Goal: Task Accomplishment & Management: Manage account settings

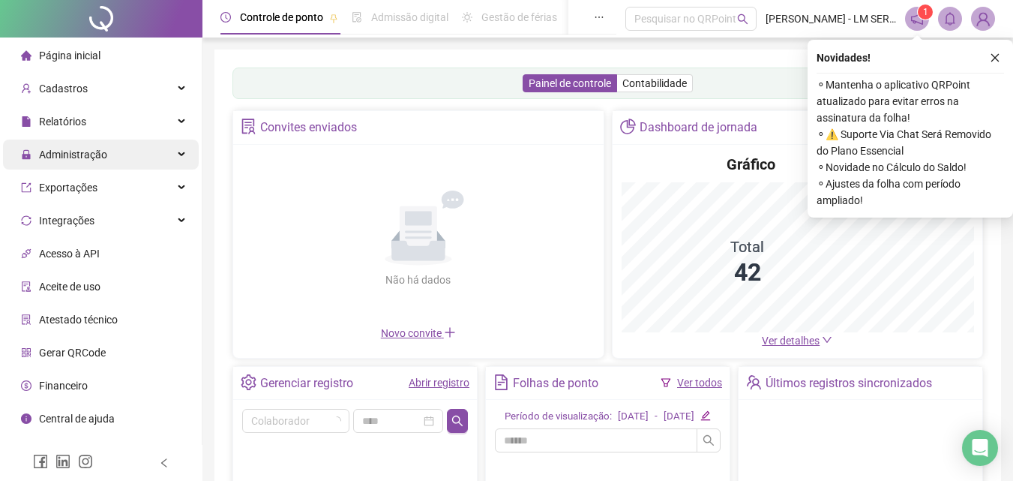
click at [119, 147] on div "Administração" at bounding box center [101, 154] width 196 height 30
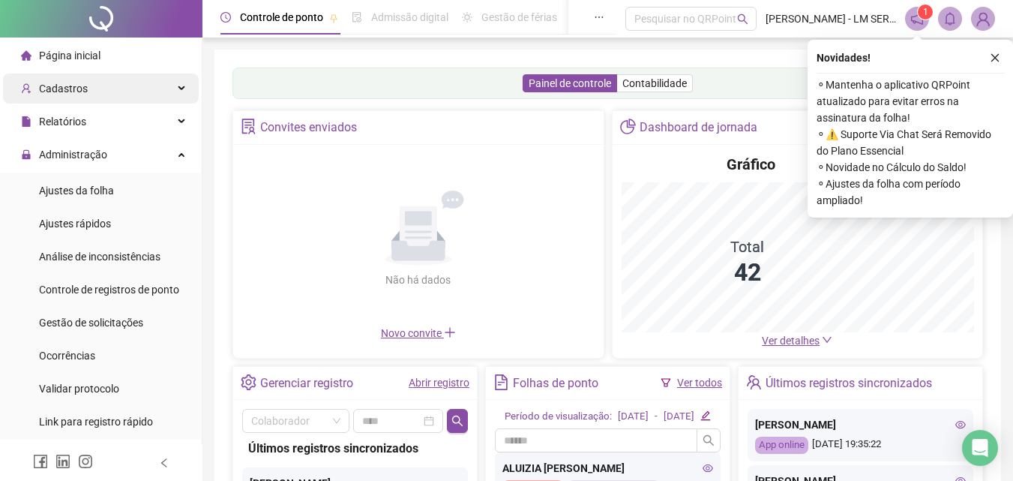
click at [112, 88] on div "Cadastros" at bounding box center [101, 88] width 196 height 30
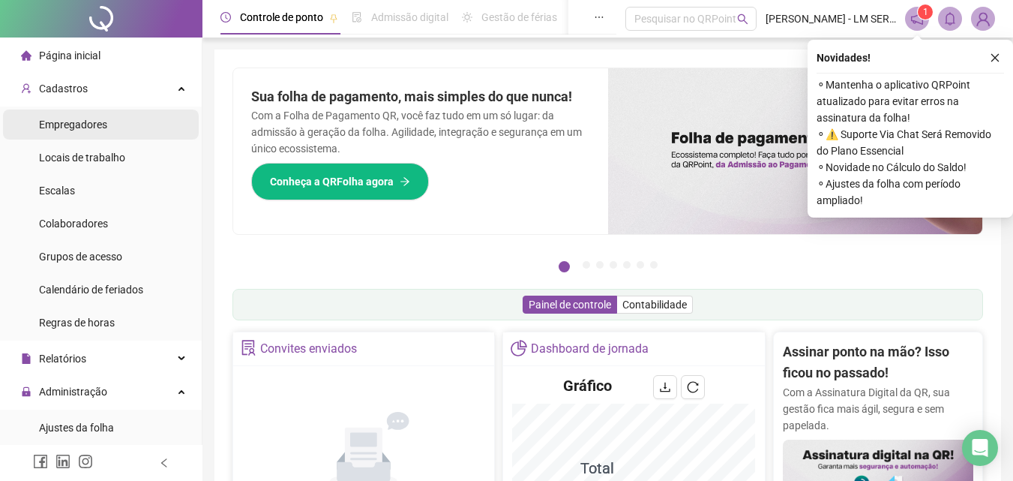
click at [109, 130] on li "Empregadores" at bounding box center [101, 124] width 196 height 30
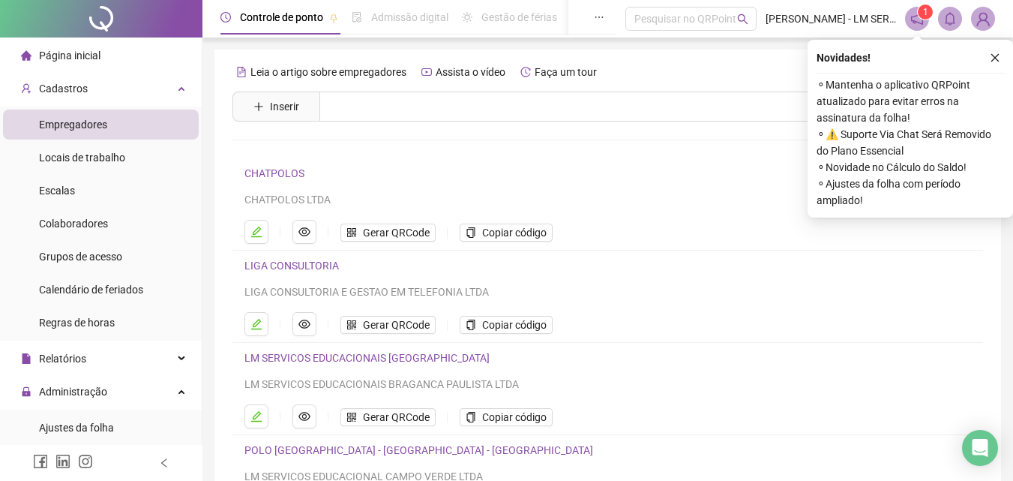
click at [73, 127] on span "Empregadores" at bounding box center [73, 124] width 68 height 12
click at [139, 90] on div "Cadastros" at bounding box center [101, 88] width 196 height 30
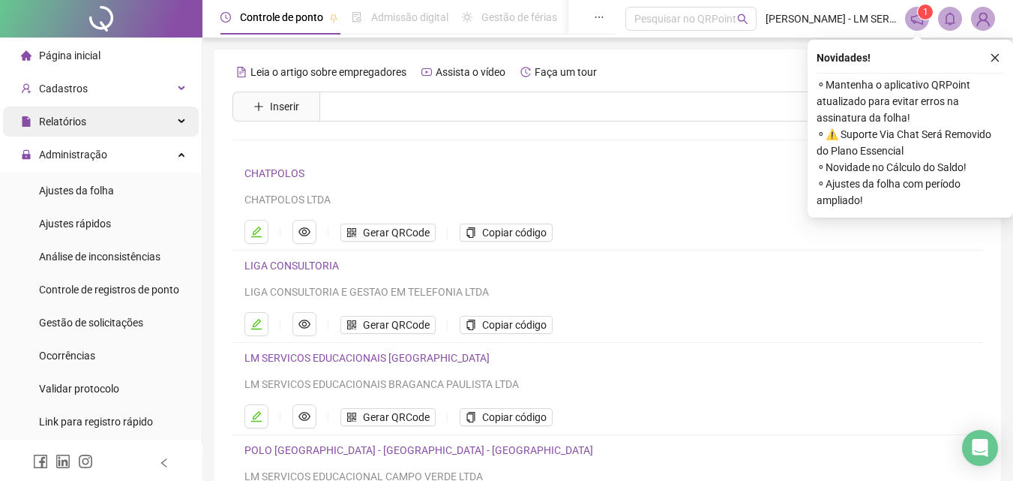
click at [58, 116] on span "Relatórios" at bounding box center [62, 121] width 47 height 12
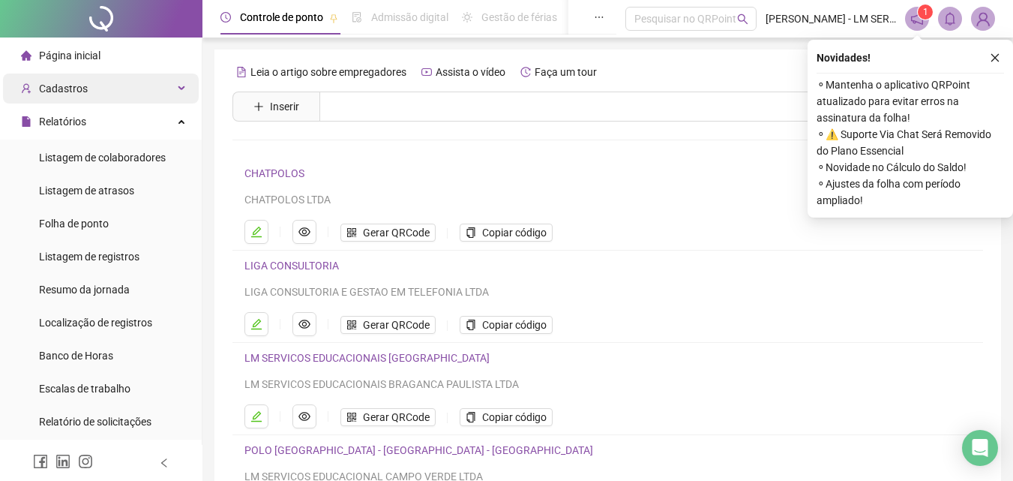
click at [74, 85] on span "Cadastros" at bounding box center [63, 88] width 49 height 12
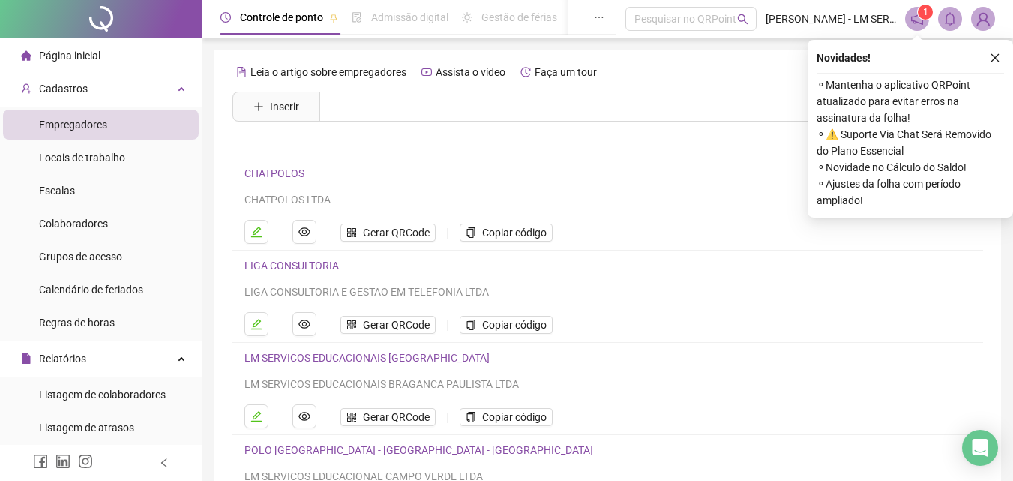
click at [76, 124] on span "Empregadores" at bounding box center [73, 124] width 68 height 12
click at [303, 230] on icon "eye" at bounding box center [304, 231] width 12 height 9
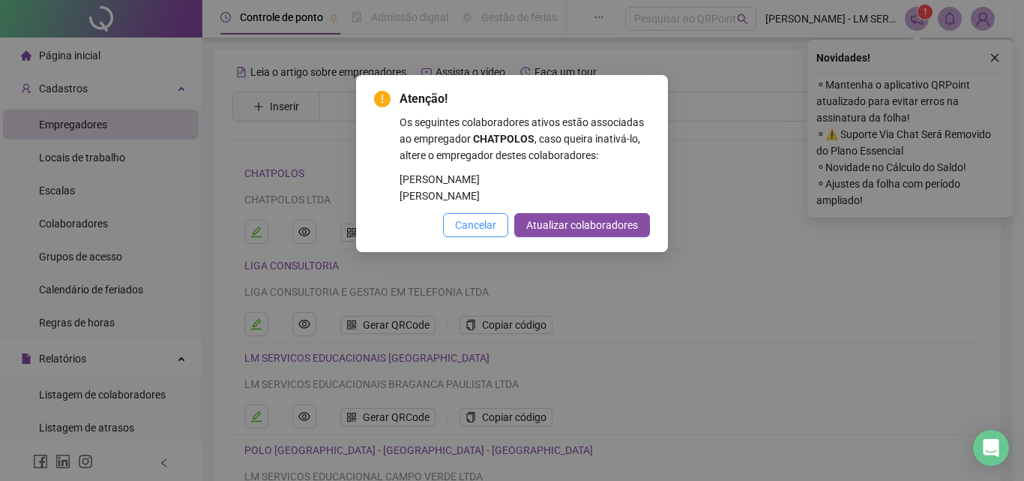
click at [455, 236] on button "Cancelar" at bounding box center [475, 225] width 65 height 24
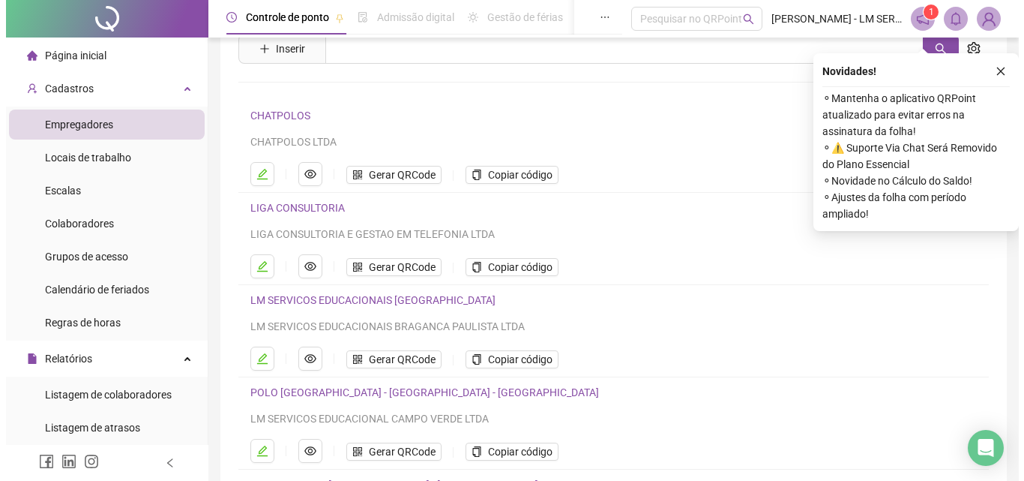
scroll to position [75, 0]
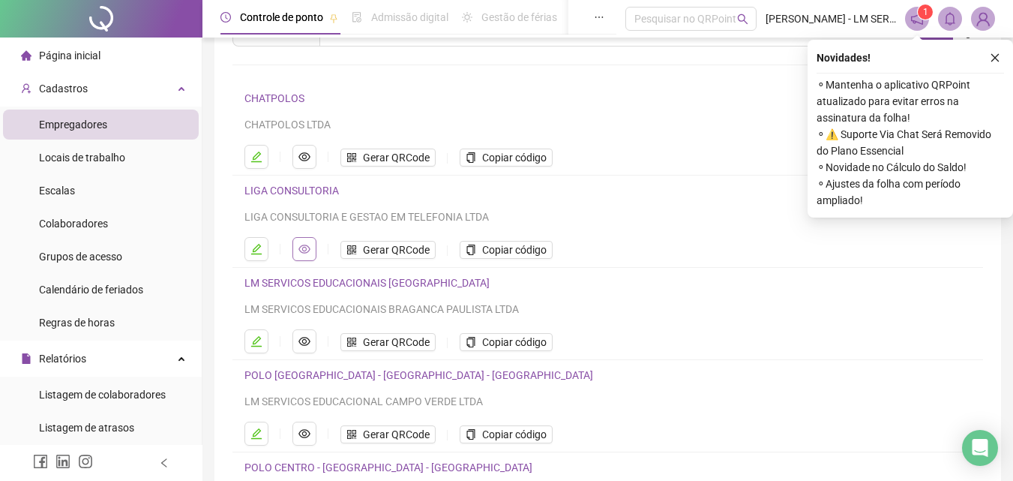
click at [304, 249] on icon "eye" at bounding box center [304, 249] width 12 height 12
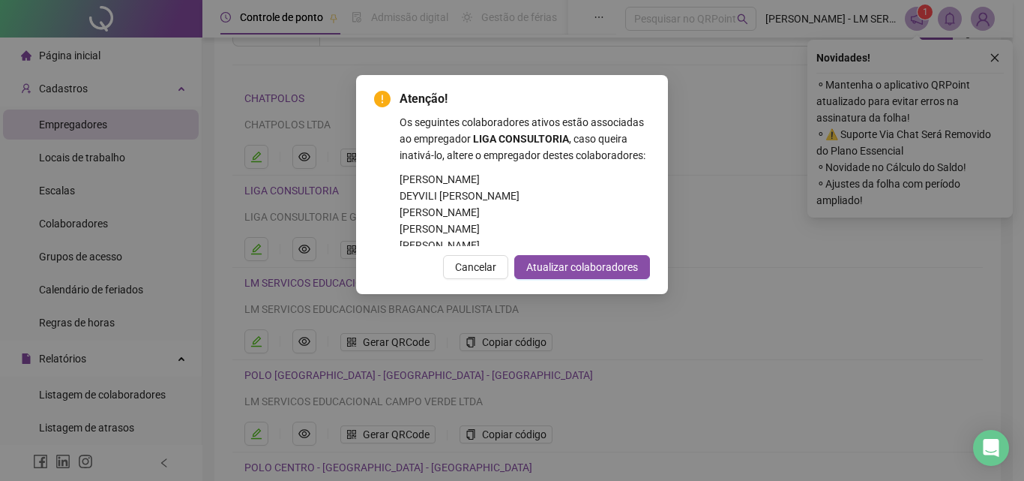
scroll to position [35, 0]
click at [778, 283] on div "Atenção! Os seguintes colaboradores ativos estão associadas ao empregador LIGA …" at bounding box center [512, 240] width 1024 height 481
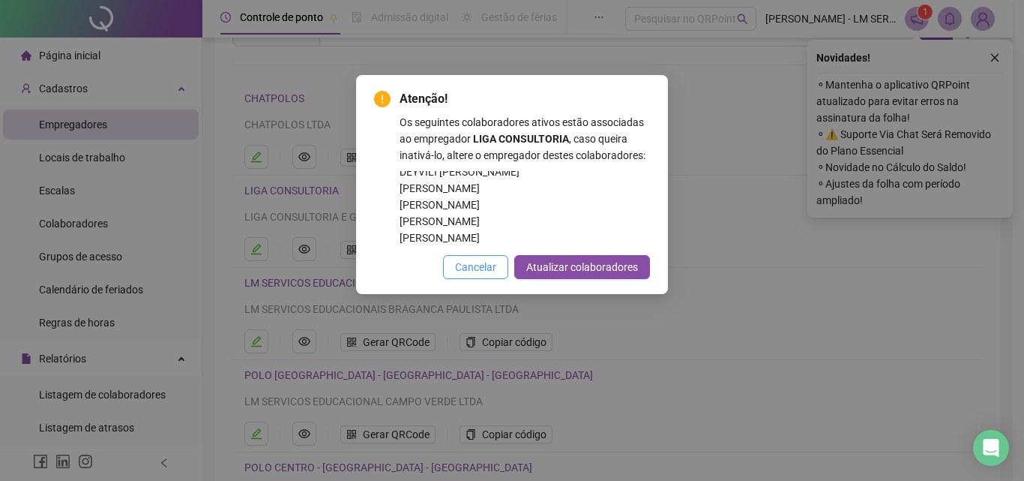
click at [451, 265] on button "Cancelar" at bounding box center [475, 267] width 65 height 24
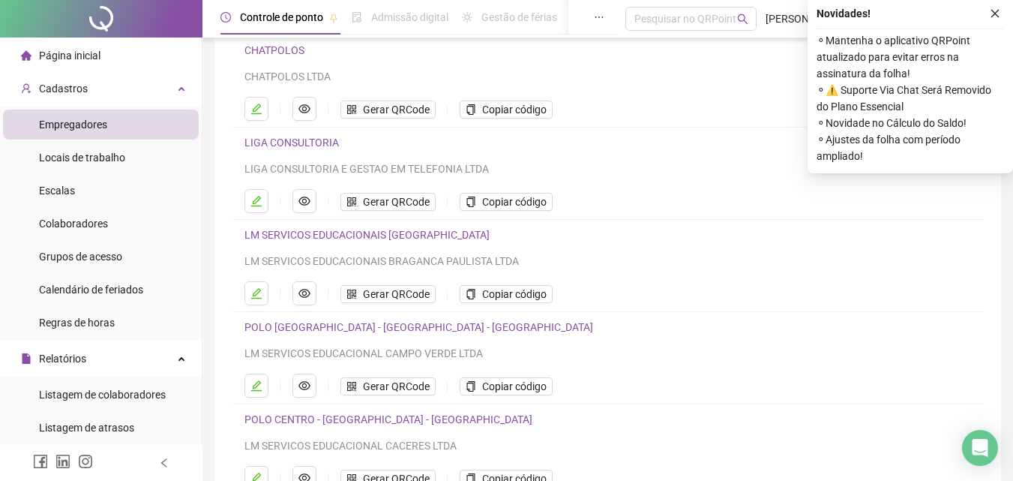
scroll to position [150, 0]
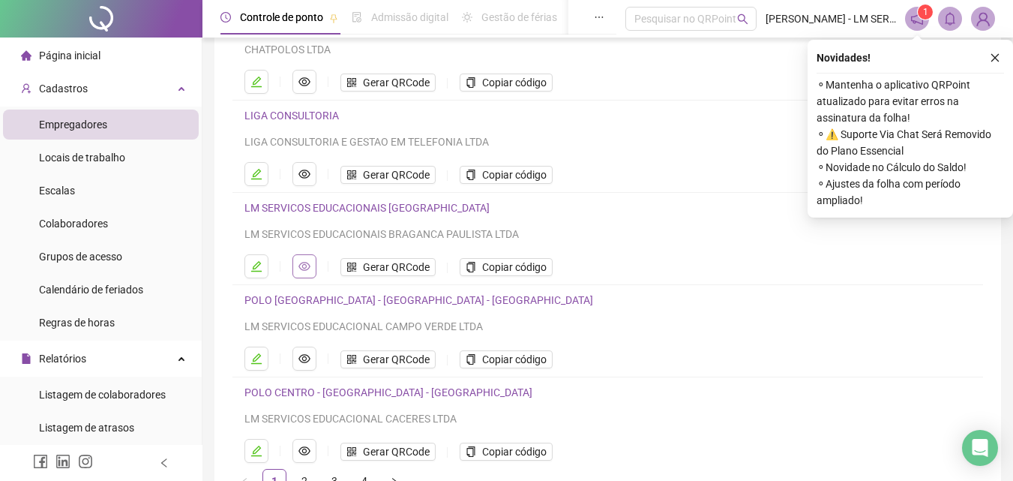
click at [304, 267] on icon "eye" at bounding box center [304, 266] width 12 height 12
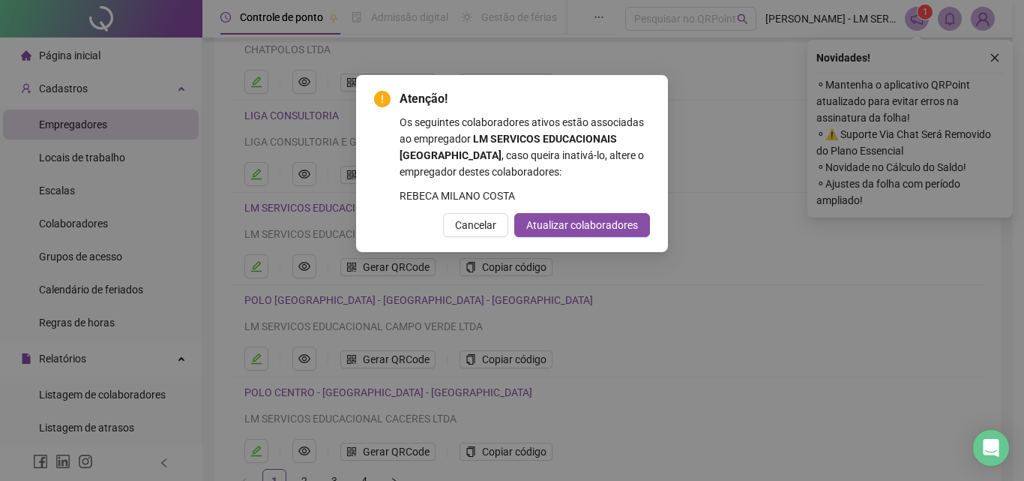
click at [449, 193] on div "REBECA MILANO COSTA" at bounding box center [525, 195] width 250 height 16
click at [481, 233] on span "Cancelar" at bounding box center [475, 225] width 41 height 16
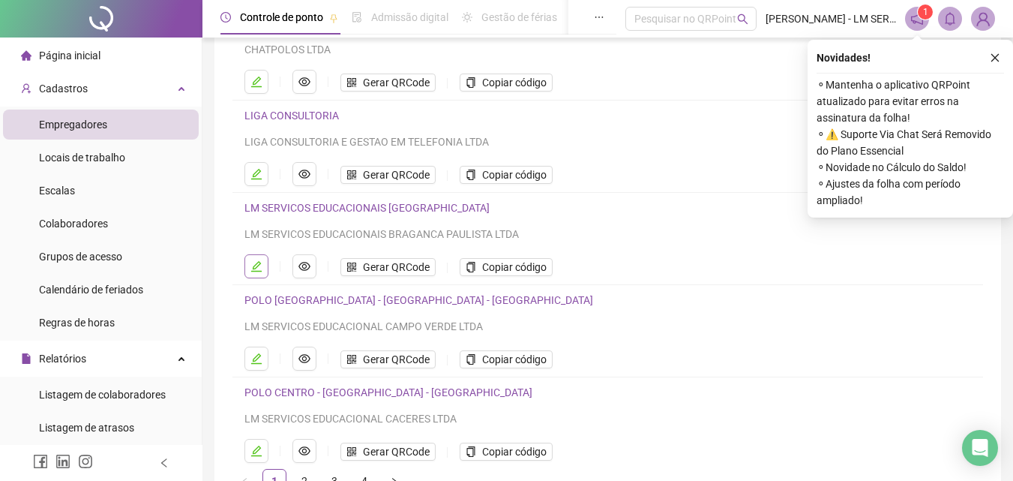
click at [253, 267] on icon "edit" at bounding box center [256, 266] width 12 height 12
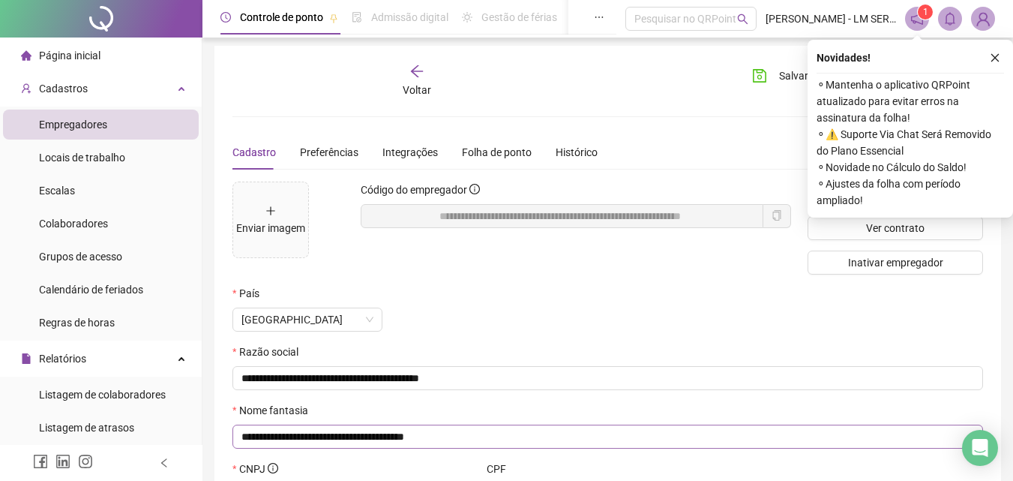
scroll to position [0, 0]
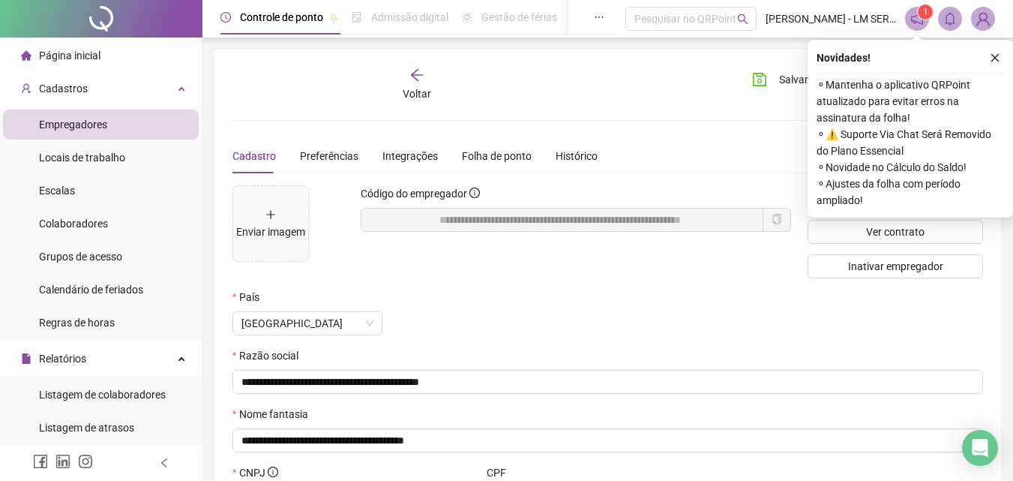
click at [131, 271] on ul "Empregadores Locais de trabalho Escalas Colaboradores Grupos de acesso Calendár…" at bounding box center [101, 223] width 202 height 234
click at [130, 256] on li "Grupos de acesso" at bounding box center [101, 256] width 196 height 30
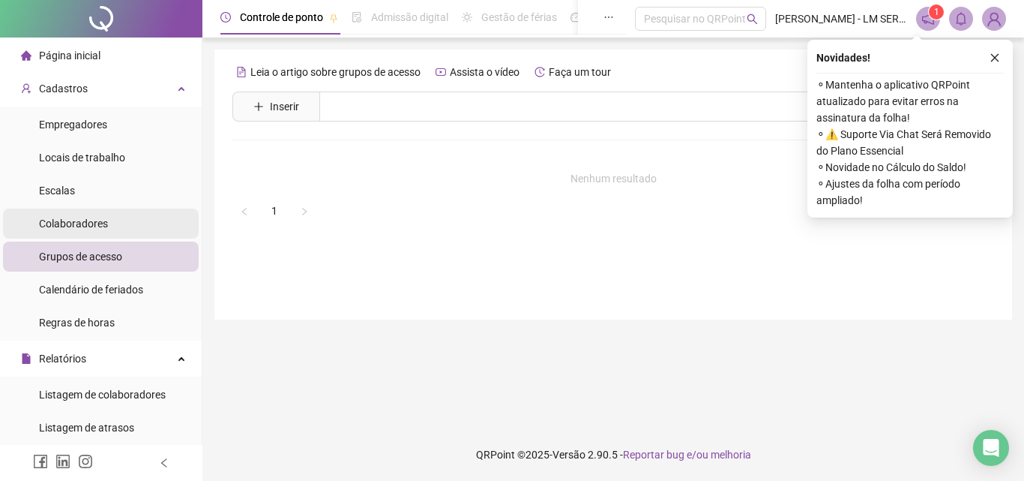
click at [109, 226] on li "Colaboradores" at bounding box center [101, 223] width 196 height 30
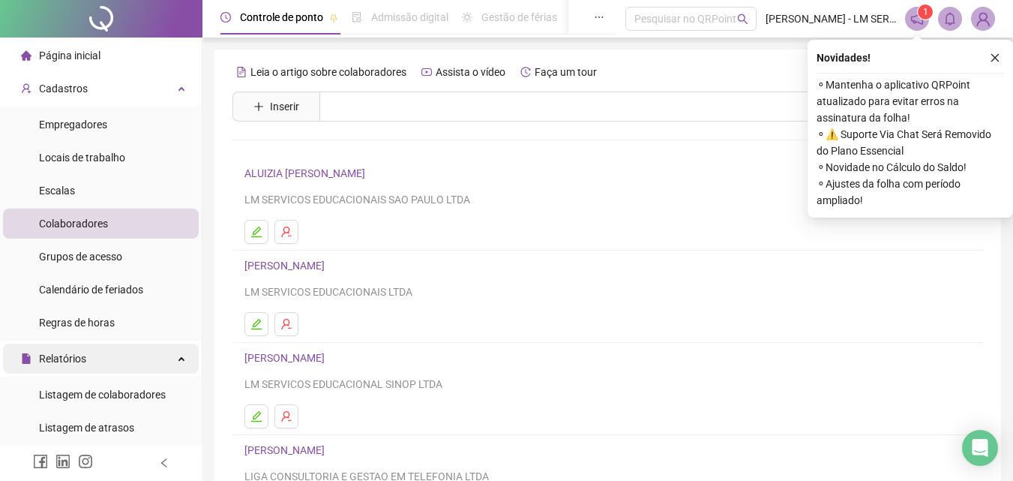
click at [70, 360] on span "Relatórios" at bounding box center [62, 358] width 47 height 12
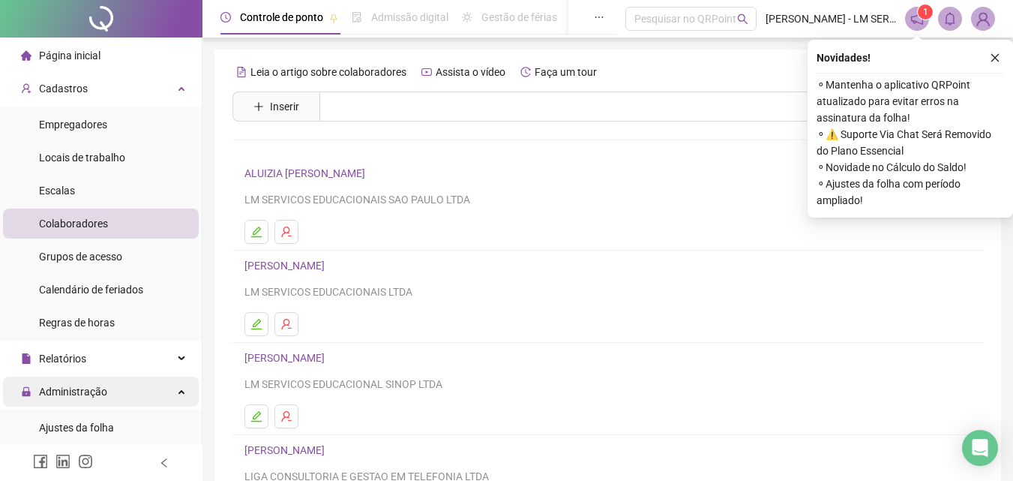
click at [82, 382] on span "Administração" at bounding box center [64, 391] width 86 height 30
click at [81, 388] on span "Administração" at bounding box center [73, 391] width 68 height 12
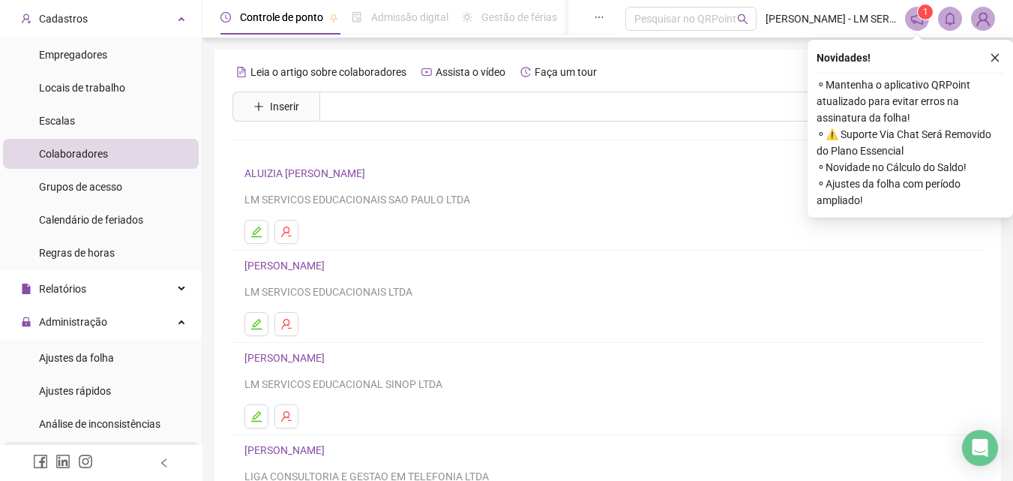
scroll to position [150, 0]
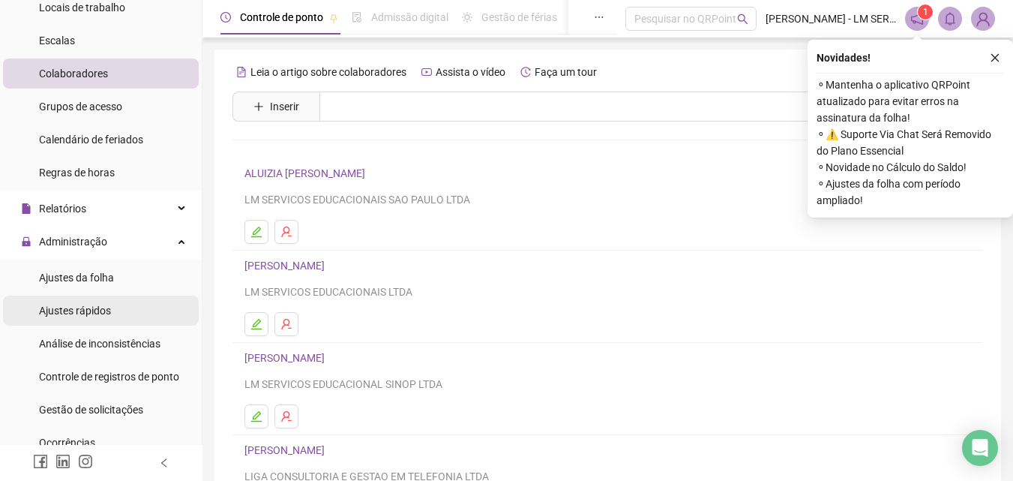
click at [91, 311] on span "Ajustes rápidos" at bounding box center [75, 310] width 72 height 12
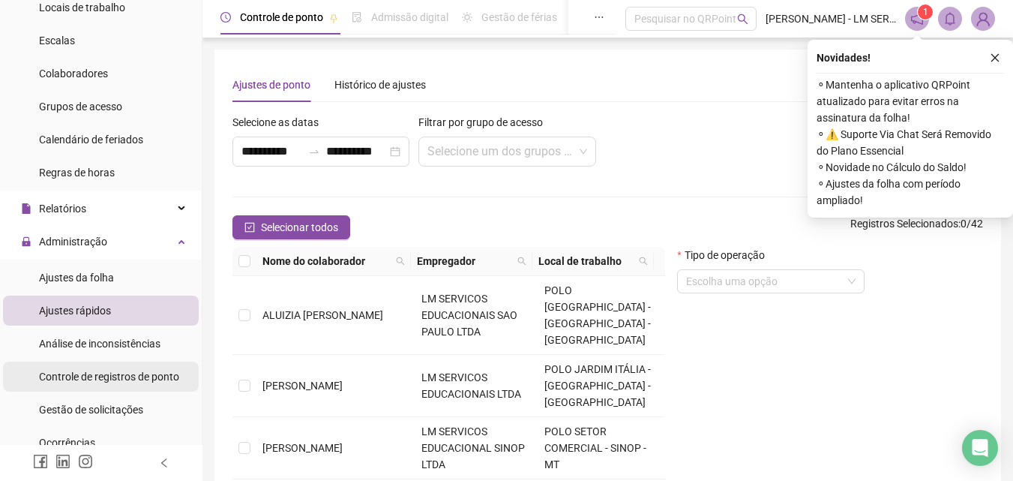
click at [99, 376] on span "Controle de registros de ponto" at bounding box center [109, 376] width 140 height 12
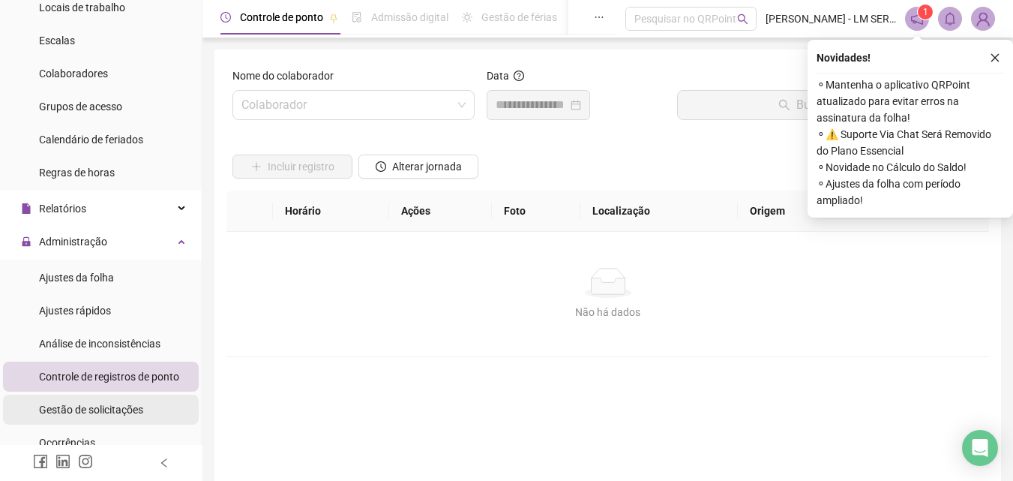
click at [101, 410] on span "Gestão de solicitações" at bounding box center [91, 409] width 104 height 12
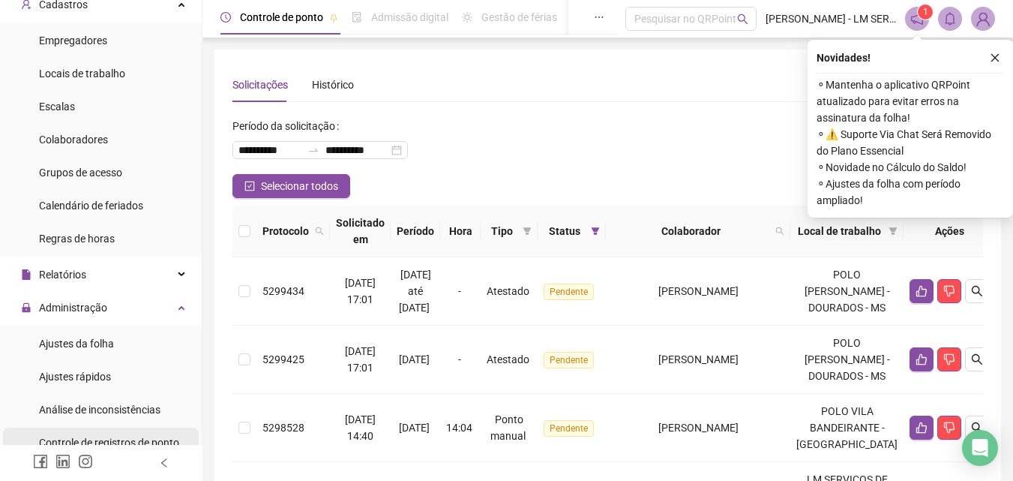
scroll to position [75, 0]
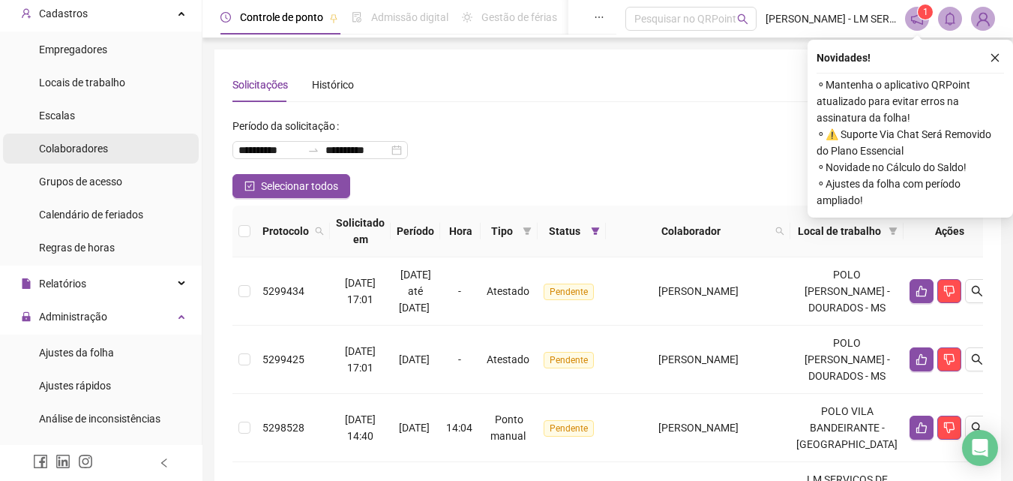
click at [103, 151] on span "Colaboradores" at bounding box center [73, 148] width 69 height 12
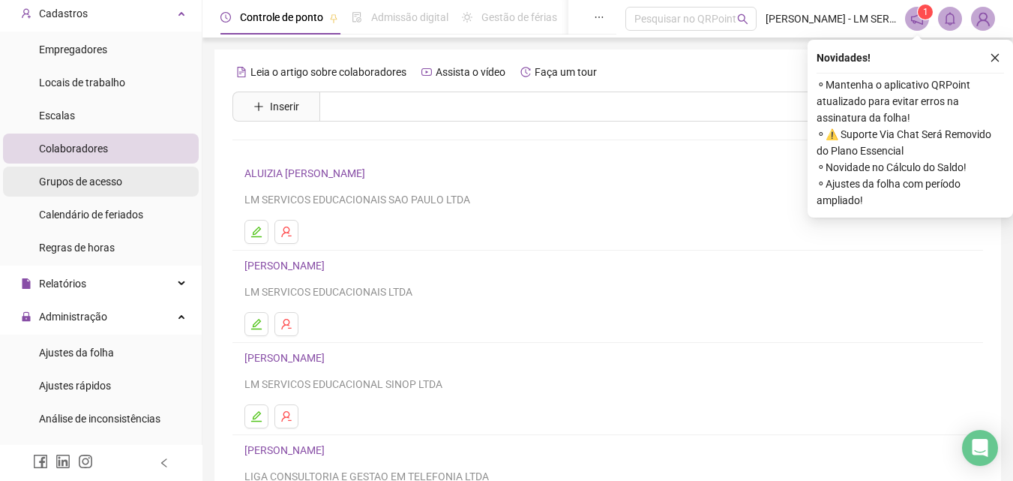
click at [103, 183] on span "Grupos de acesso" at bounding box center [80, 181] width 83 height 12
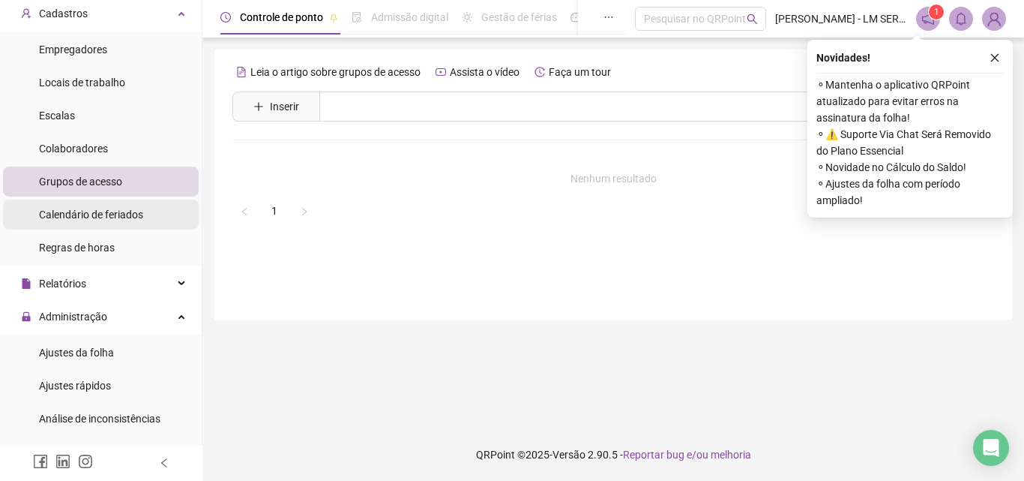
click at [103, 214] on span "Calendário de feriados" at bounding box center [91, 214] width 104 height 12
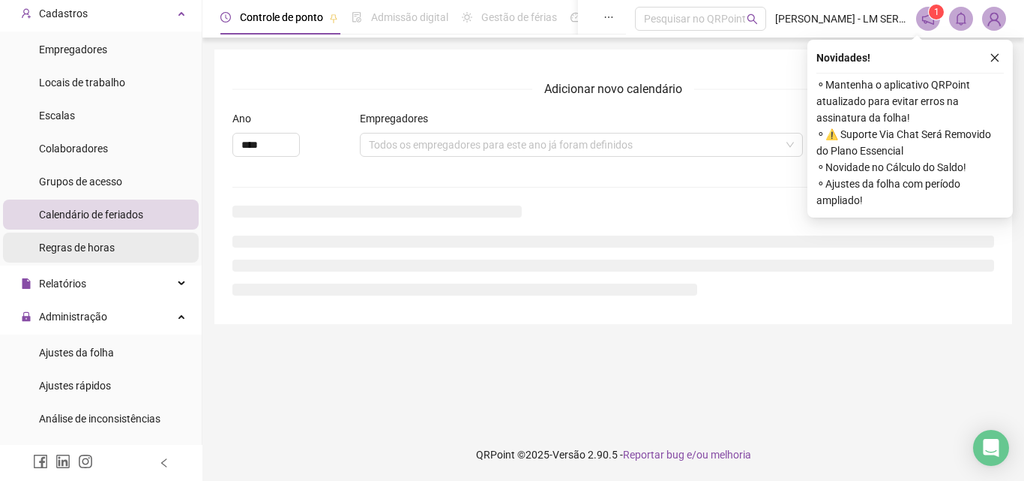
click at [100, 249] on span "Regras de horas" at bounding box center [77, 247] width 76 height 12
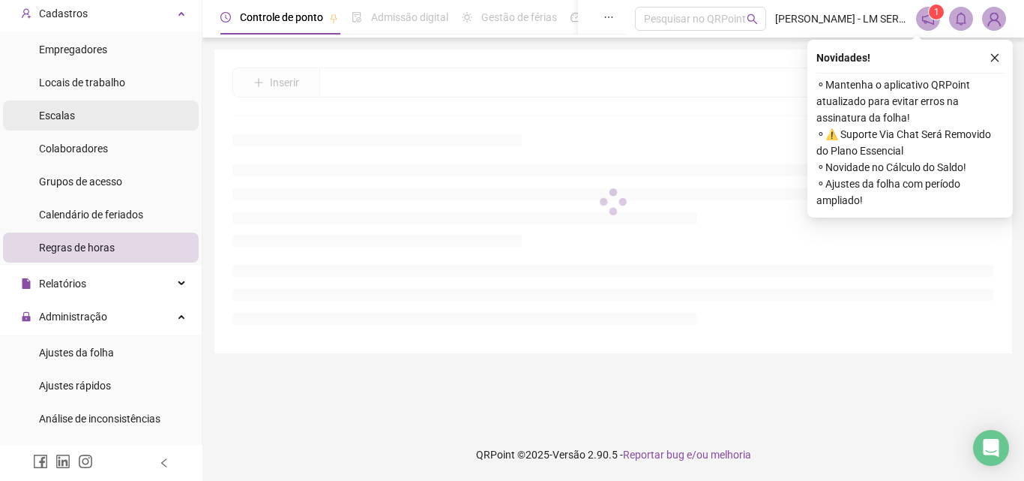
click at [78, 118] on li "Escalas" at bounding box center [101, 115] width 196 height 30
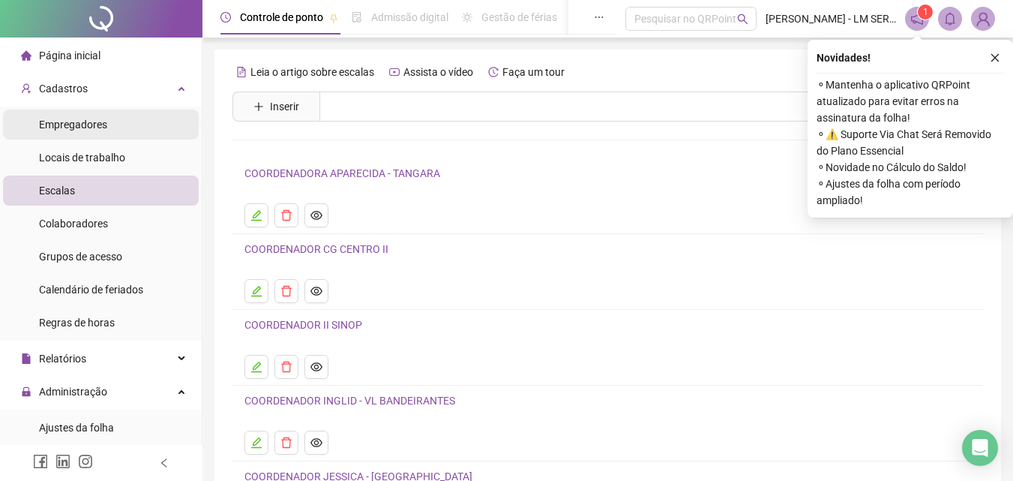
click at [108, 124] on li "Empregadores" at bounding box center [101, 124] width 196 height 30
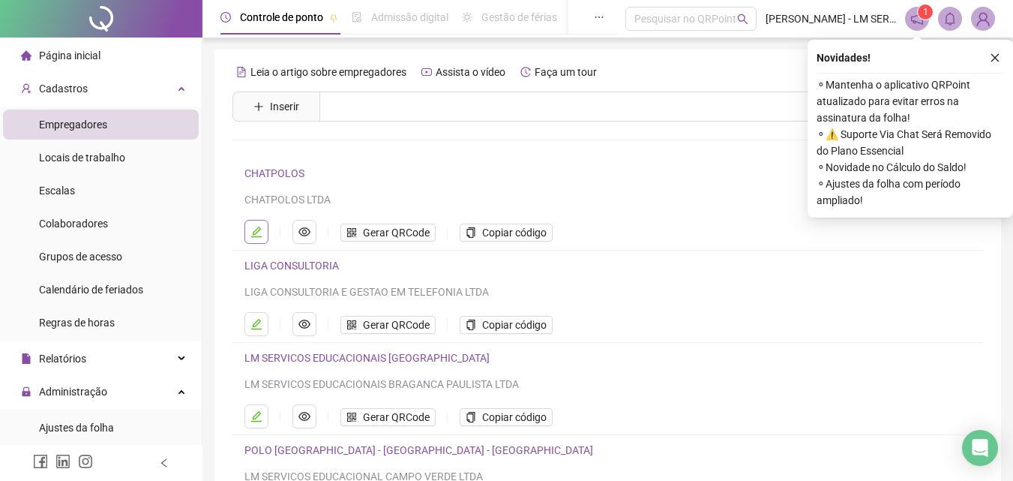
click at [259, 229] on icon "edit" at bounding box center [256, 232] width 12 height 12
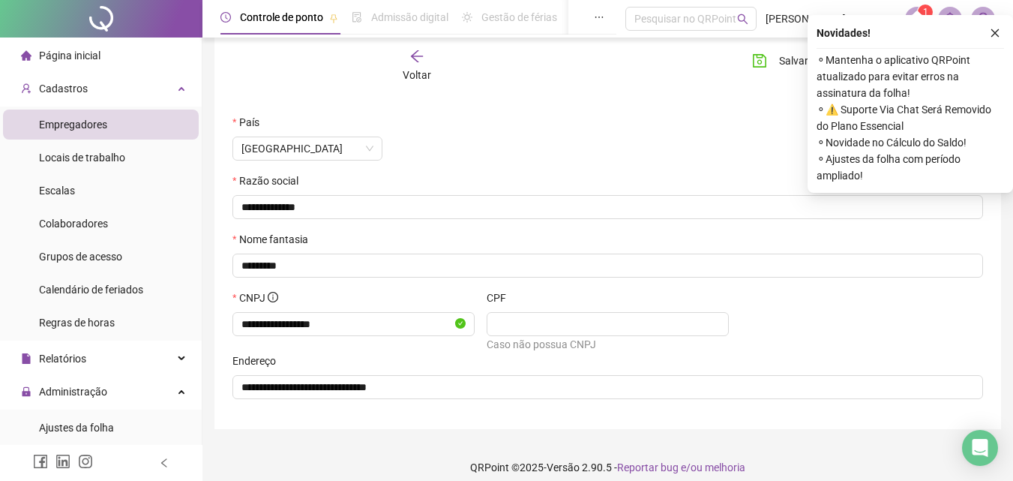
scroll to position [187, 0]
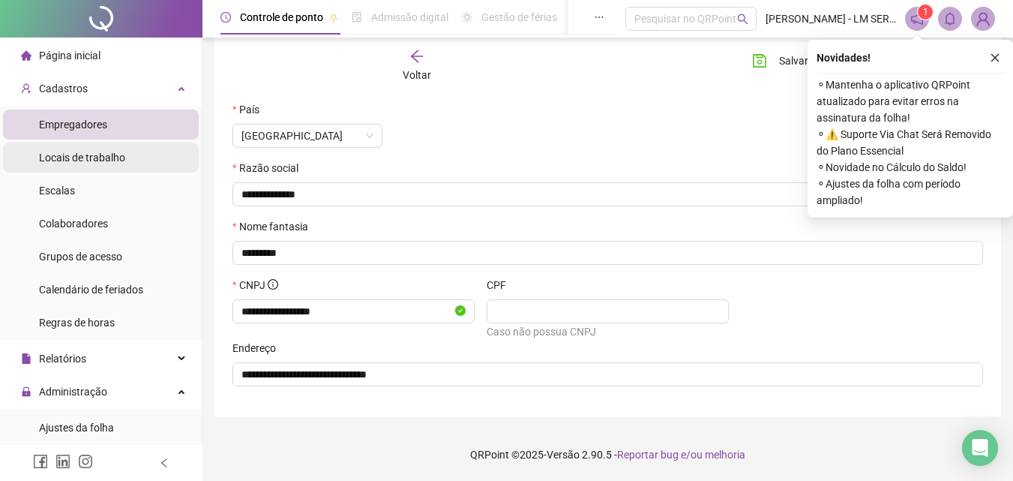
click at [89, 155] on span "Locais de trabalho" at bounding box center [82, 157] width 86 height 12
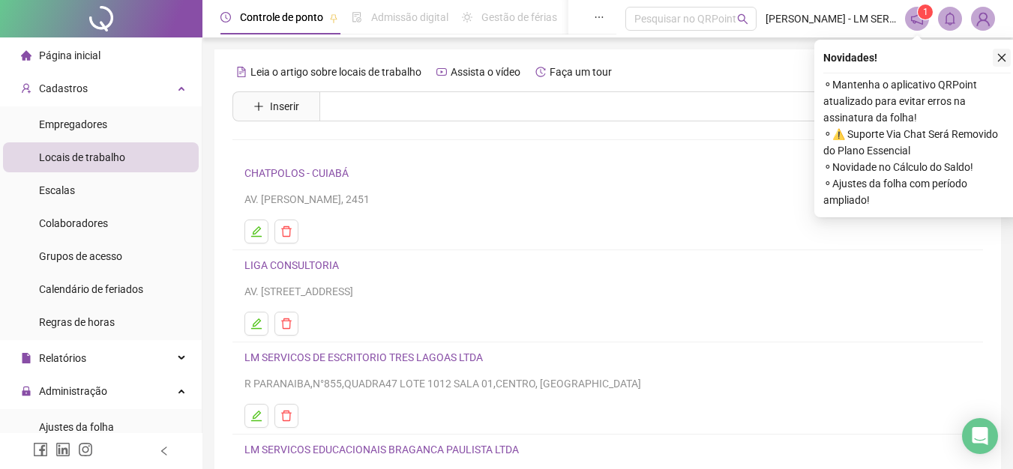
click at [1000, 55] on icon "close" at bounding box center [1002, 57] width 10 height 10
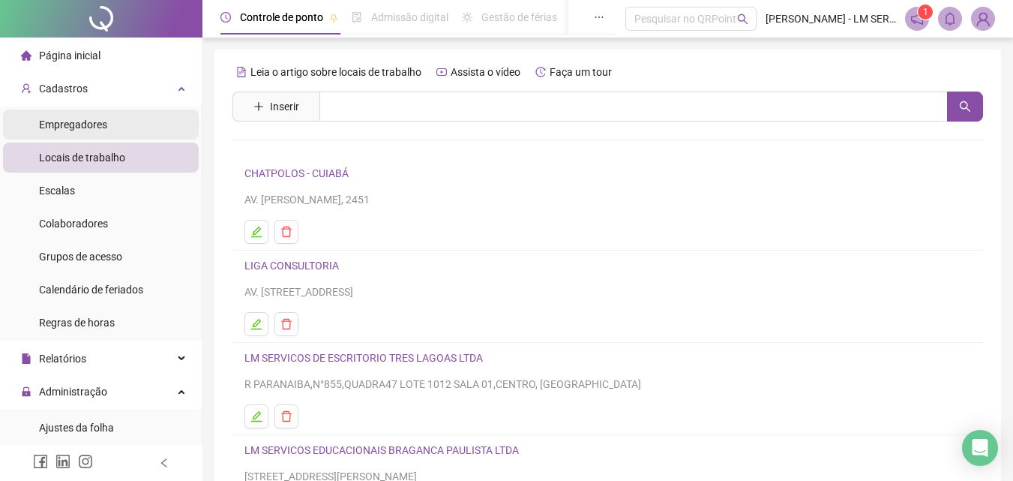
click at [96, 123] on span "Empregadores" at bounding box center [73, 124] width 68 height 12
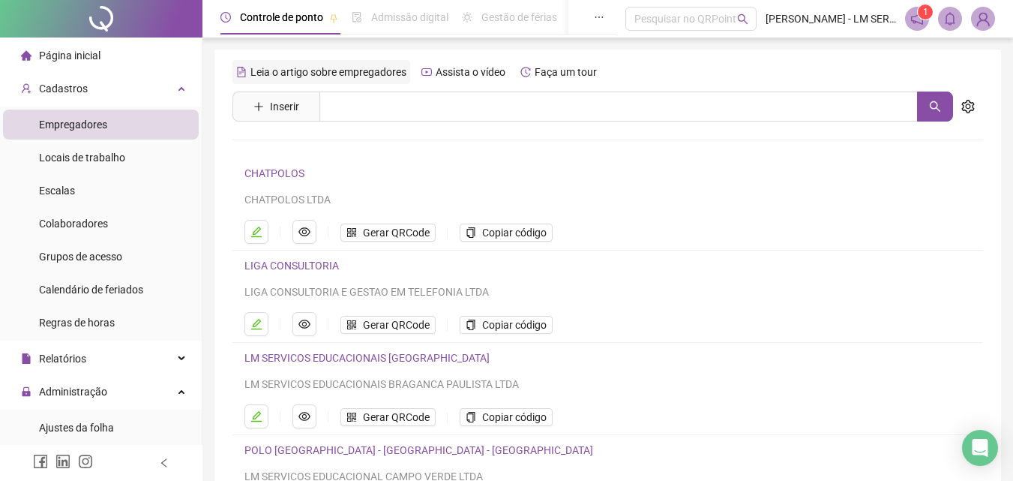
click at [333, 73] on span "Leia o artigo sobre empregadores" at bounding box center [328, 72] width 156 height 12
click at [91, 160] on span "Locais de trabalho" at bounding box center [82, 157] width 86 height 12
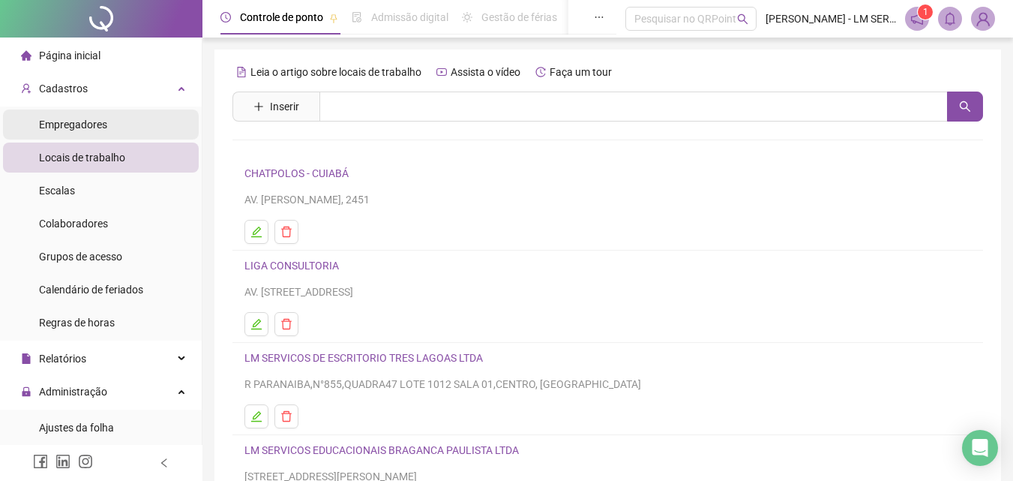
click at [81, 121] on span "Empregadores" at bounding box center [73, 124] width 68 height 12
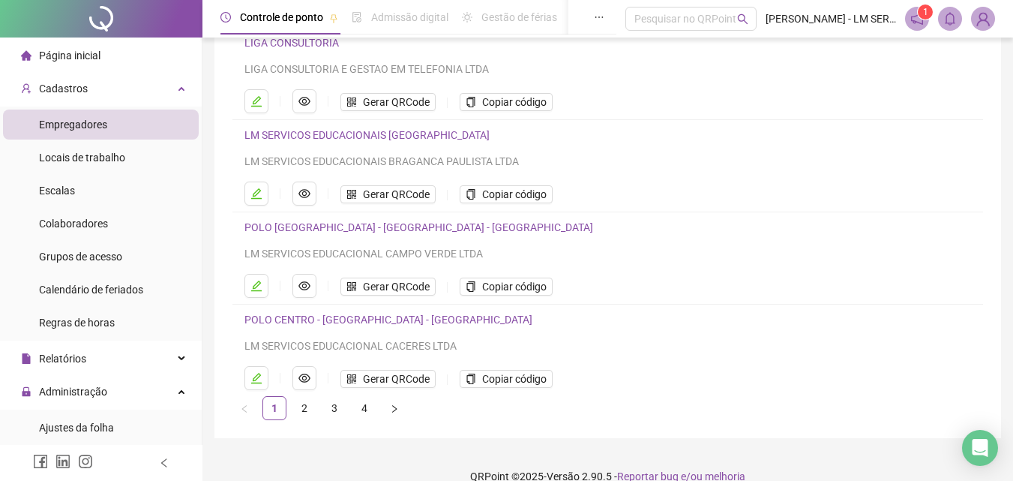
scroll to position [244, 0]
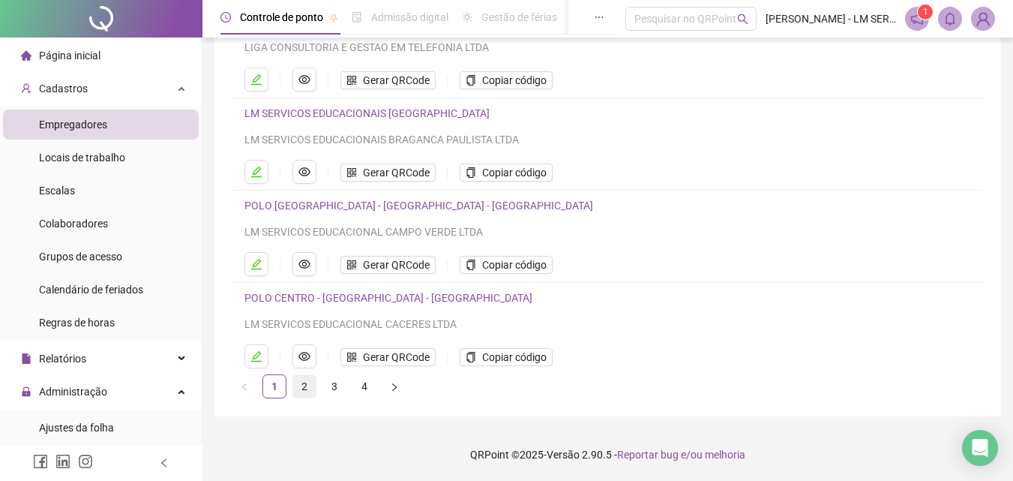
click at [296, 391] on link "2" at bounding box center [304, 386] width 22 height 22
click at [242, 268] on li "POLO CENTRO SUL - VÁRZEA GRANDE - MT LM SERVICOS EDUCACIONAL VARRZEA GRANDE LTD…" at bounding box center [607, 236] width 751 height 92
click at [251, 262] on button "button" at bounding box center [256, 264] width 24 height 24
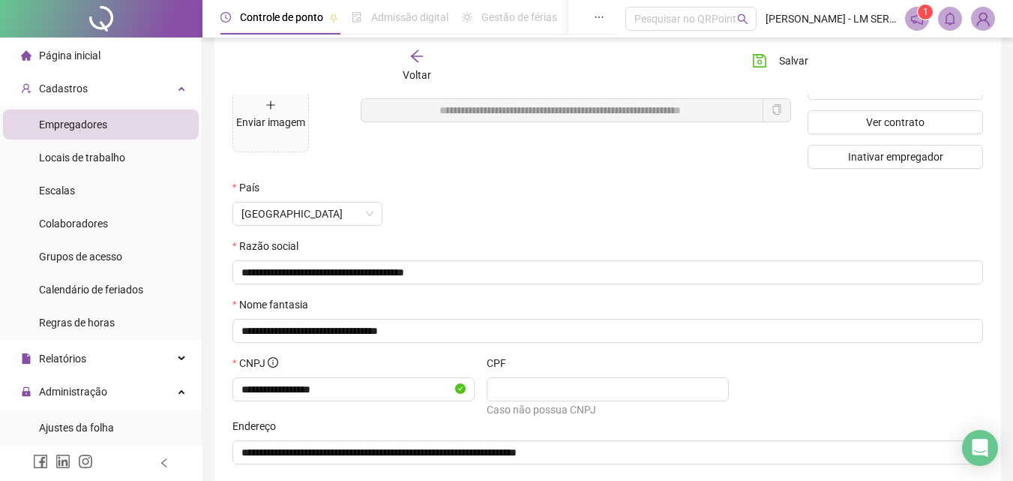
scroll to position [0, 0]
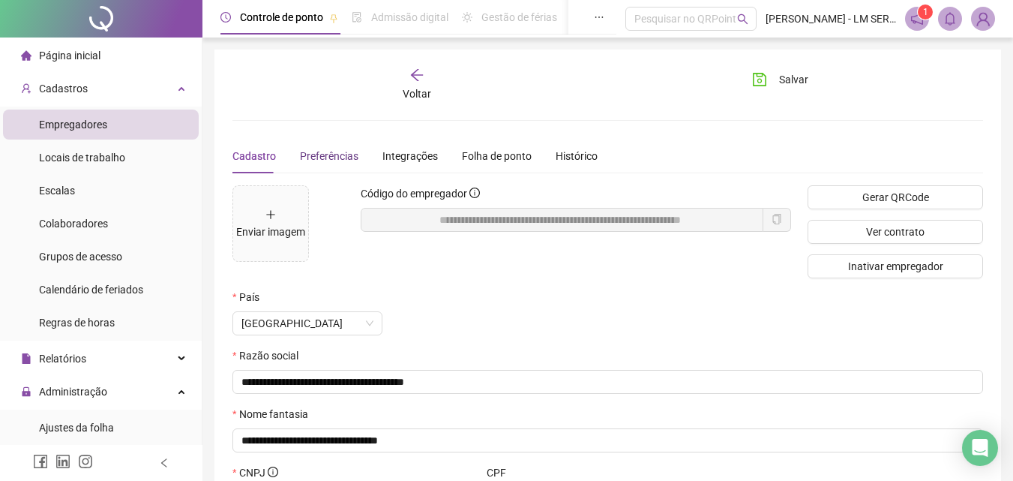
click at [334, 155] on span "Preferências" at bounding box center [329, 156] width 58 height 12
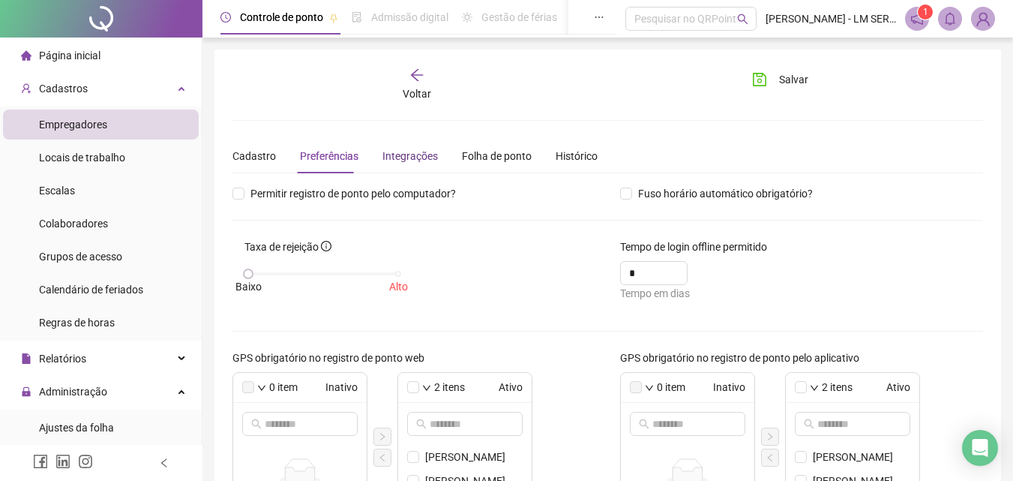
click at [401, 152] on div "Integrações" at bounding box center [409, 156] width 55 height 16
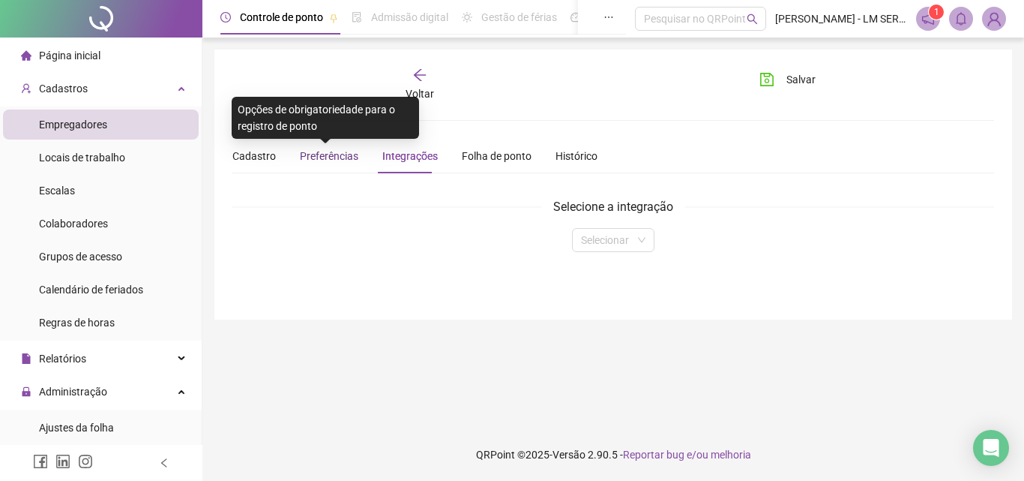
click at [336, 150] on span "Preferências" at bounding box center [329, 156] width 58 height 12
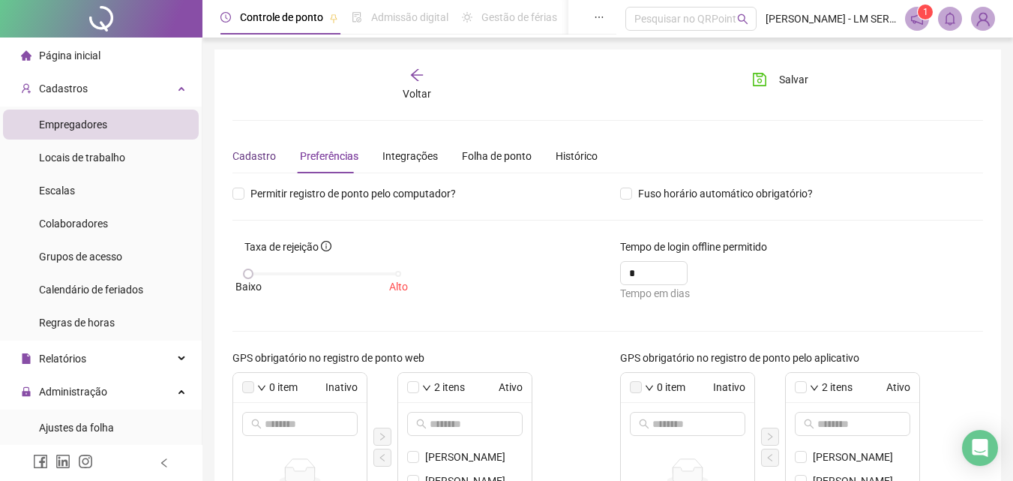
click at [236, 159] on div "Cadastro" at bounding box center [253, 156] width 43 height 16
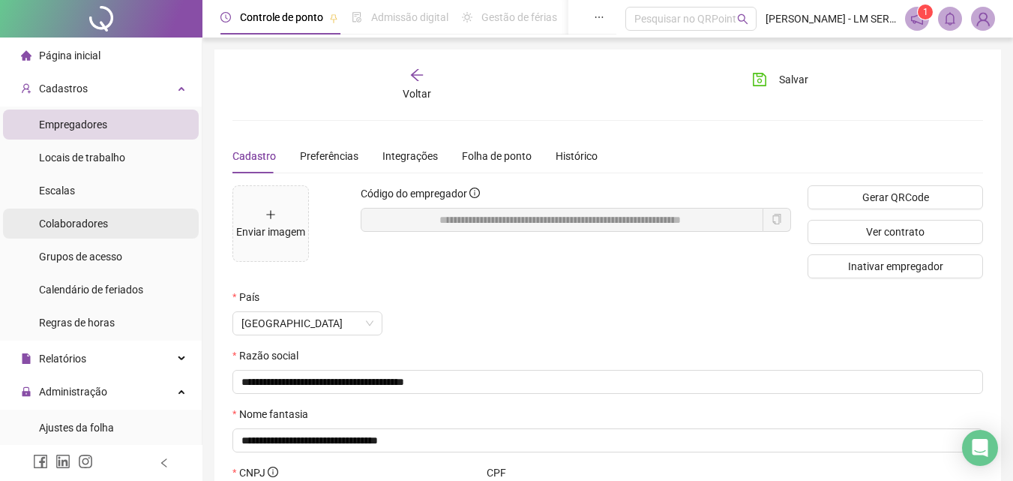
click at [96, 228] on span "Colaboradores" at bounding box center [73, 223] width 69 height 12
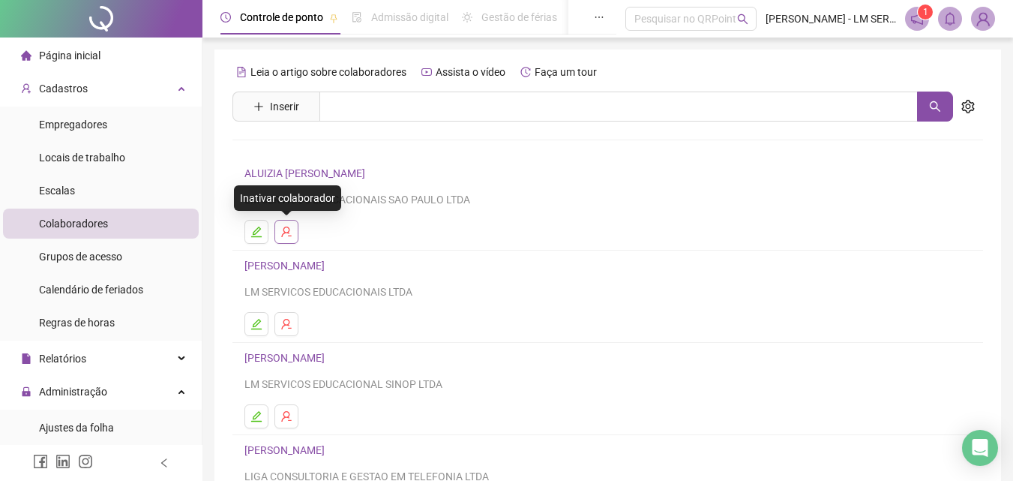
click at [298, 230] on button "button" at bounding box center [286, 232] width 24 height 24
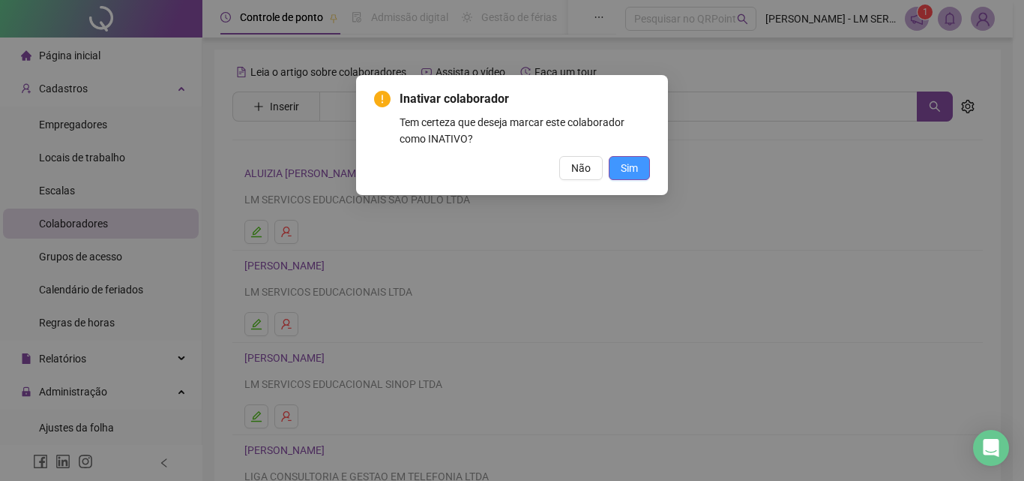
click at [628, 162] on span "Sim" at bounding box center [629, 168] width 17 height 16
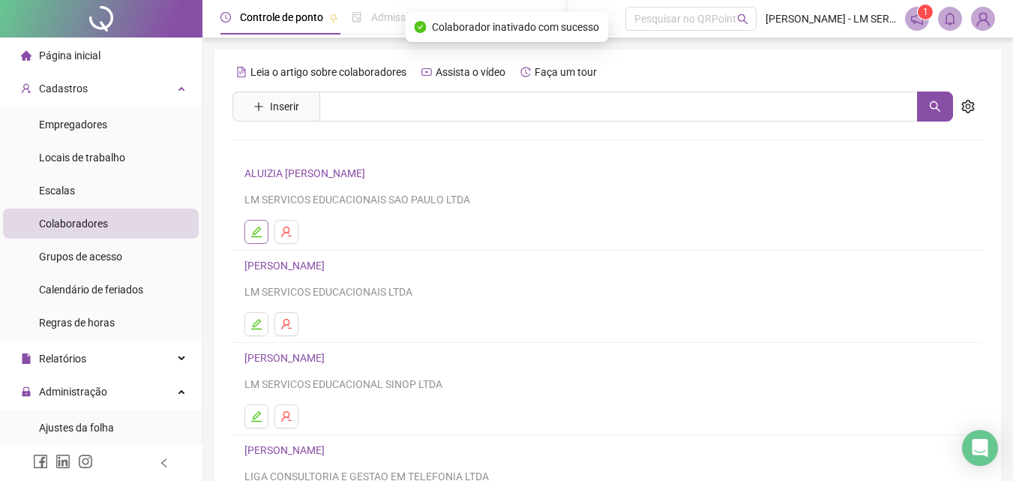
click at [253, 222] on button "button" at bounding box center [256, 232] width 24 height 24
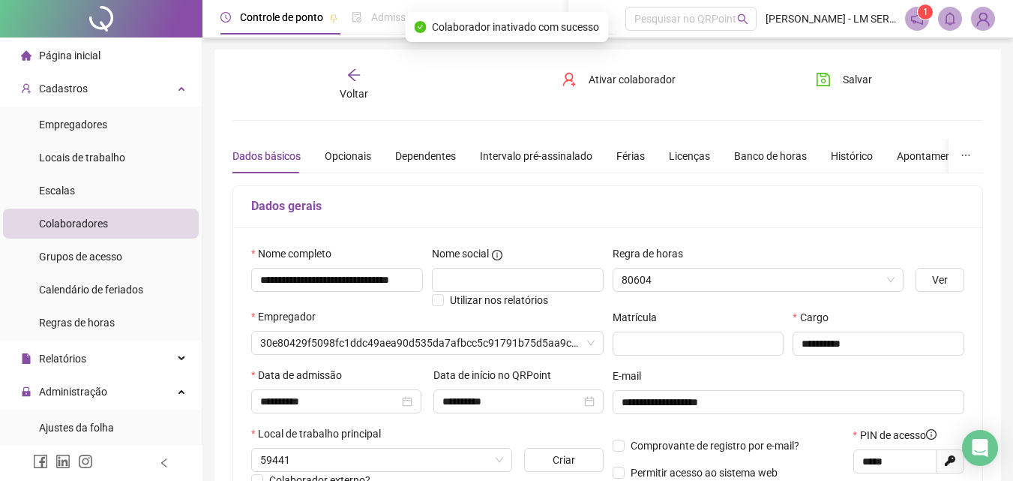
type input "**********"
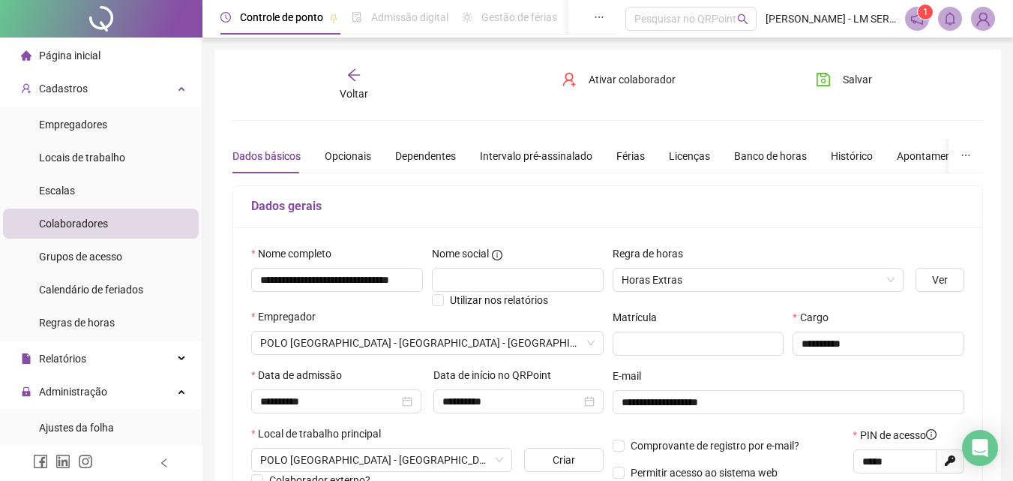
scroll to position [75, 0]
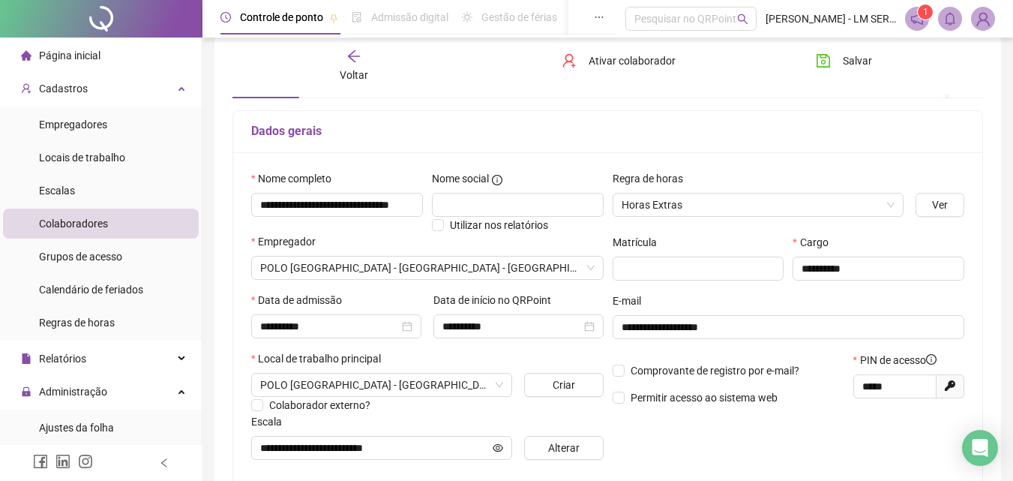
click at [896, 352] on span "PIN de acesso" at bounding box center [898, 360] width 76 height 16
click at [862, 363] on span "PIN de acesso" at bounding box center [898, 360] width 76 height 16
drag, startPoint x: 870, startPoint y: 359, endPoint x: 928, endPoint y: 363, distance: 57.9
click at [928, 363] on span "PIN de acesso" at bounding box center [898, 360] width 76 height 16
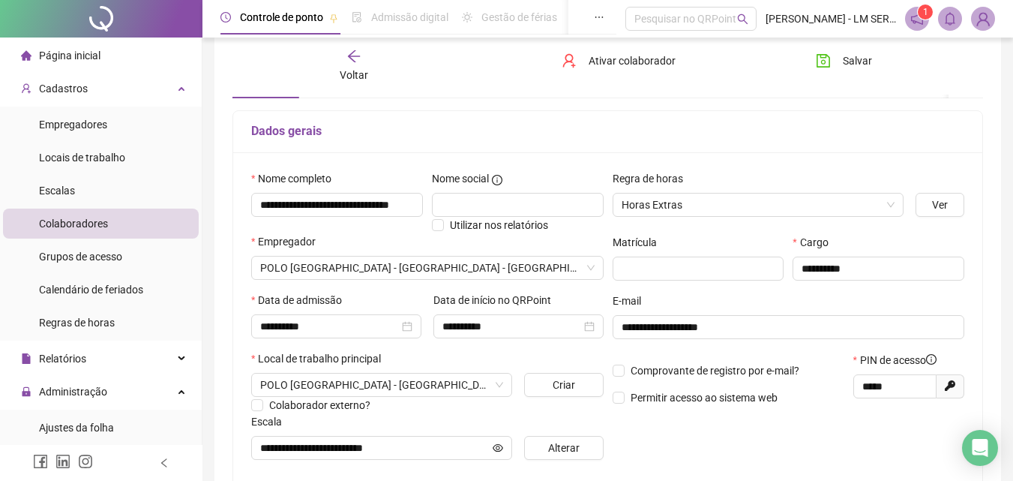
copy span "PIN de acesso"
